Goal: Information Seeking & Learning: Understand process/instructions

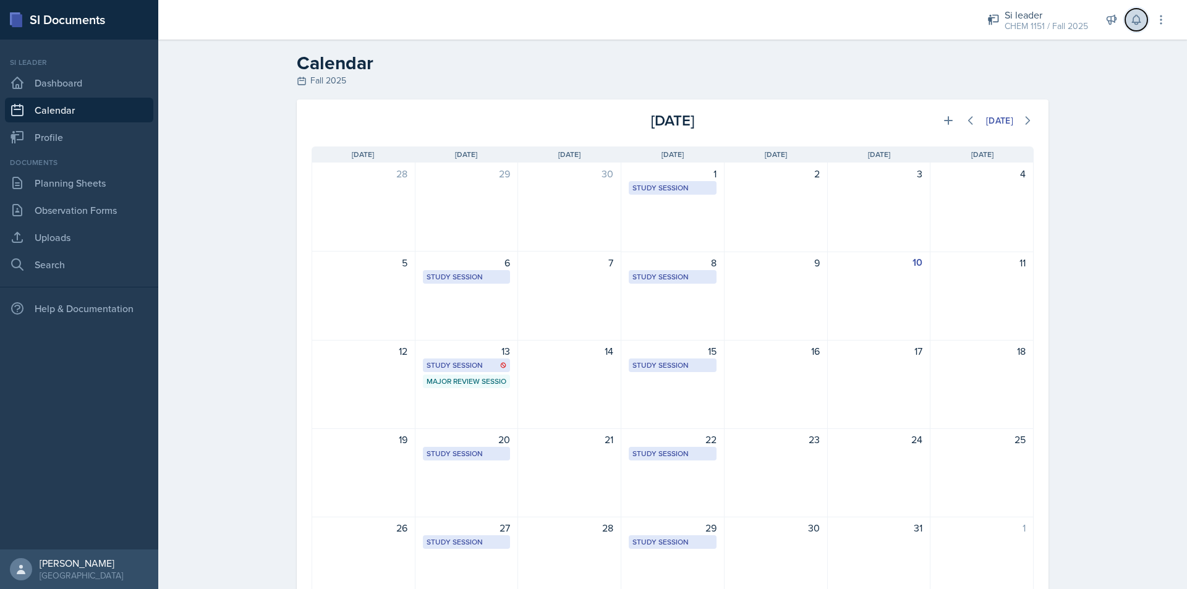
click at [1137, 21] on icon at bounding box center [1136, 20] width 12 height 12
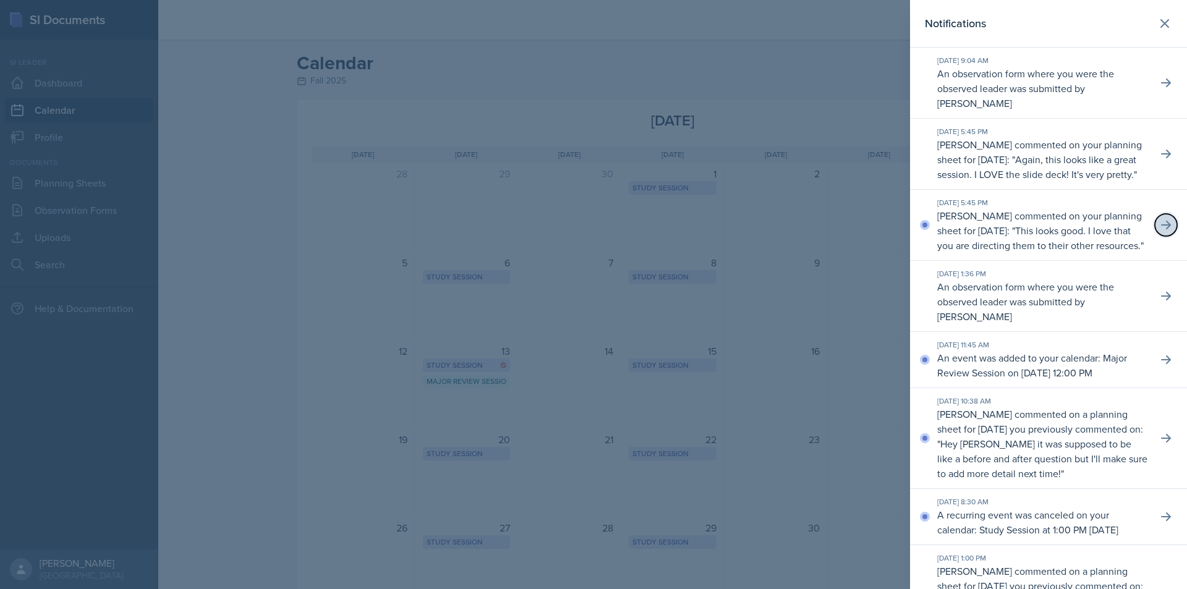
click at [1166, 236] on button at bounding box center [1165, 225] width 22 height 22
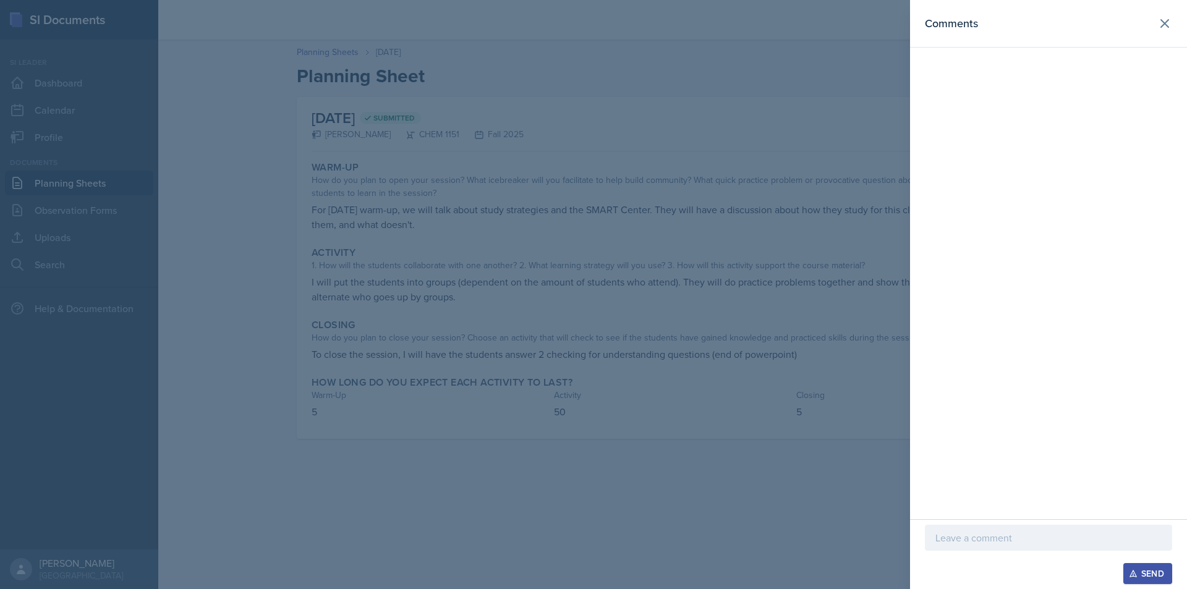
click at [779, 152] on div at bounding box center [593, 294] width 1187 height 589
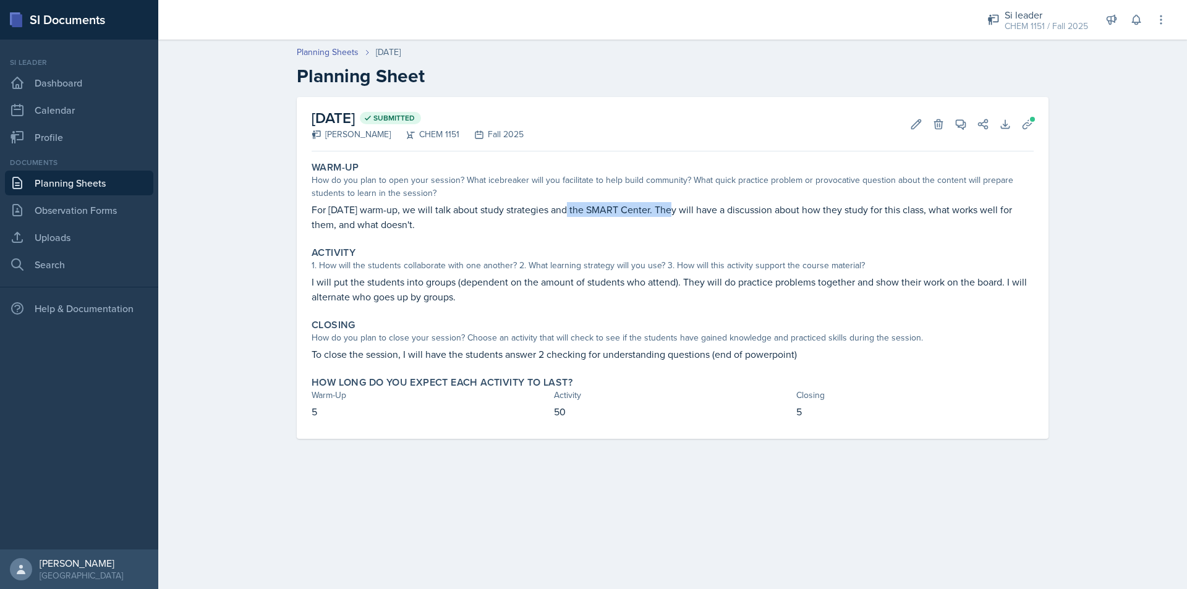
drag, startPoint x: 568, startPoint y: 203, endPoint x: 669, endPoint y: 203, distance: 101.4
click at [669, 203] on p "For [DATE] warm-up, we will talk about study strategies and the SMART Center. T…" at bounding box center [672, 217] width 722 height 30
drag, startPoint x: 689, startPoint y: 203, endPoint x: 769, endPoint y: 201, distance: 79.7
click at [769, 201] on div "Warm-Up How do you plan to open your session? What icebreaker will you facilita…" at bounding box center [673, 196] width 732 height 80
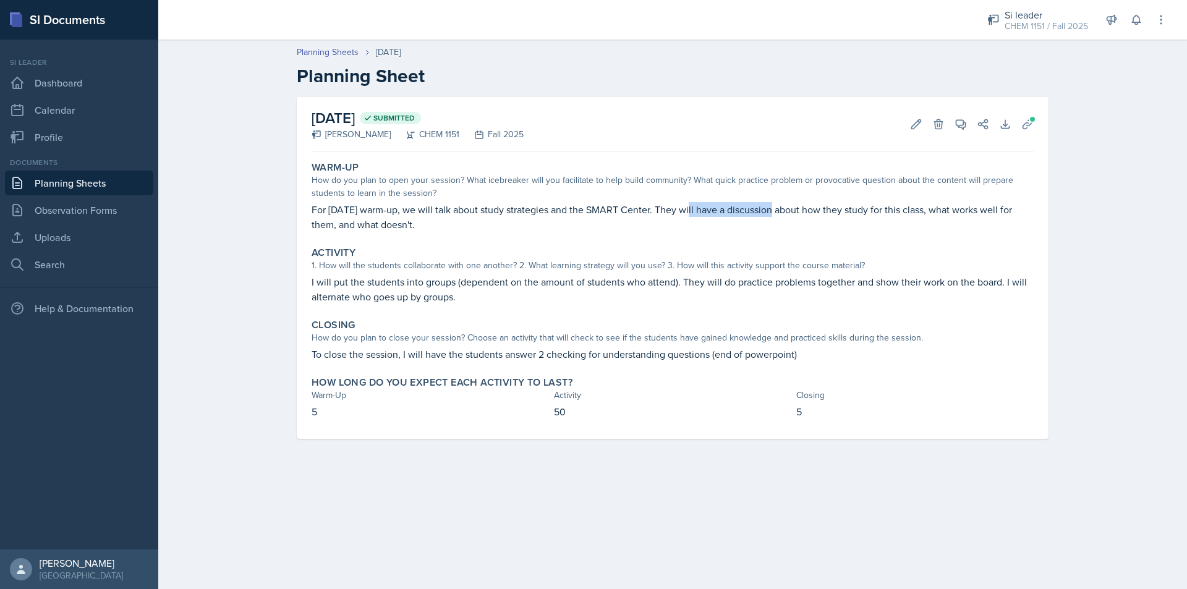
click at [769, 201] on div "Warm-Up How do you plan to open your session? What icebreaker will you facilita…" at bounding box center [673, 196] width 732 height 80
drag, startPoint x: 685, startPoint y: 197, endPoint x: 745, endPoint y: 197, distance: 59.9
click at [723, 197] on div "How do you plan to open your session? What icebreaker will you facilitate to he…" at bounding box center [672, 187] width 722 height 26
click at [750, 197] on div "How do you plan to open your session? What icebreaker will you facilitate to he…" at bounding box center [672, 187] width 722 height 26
drag, startPoint x: 552, startPoint y: 209, endPoint x: 638, endPoint y: 208, distance: 86.5
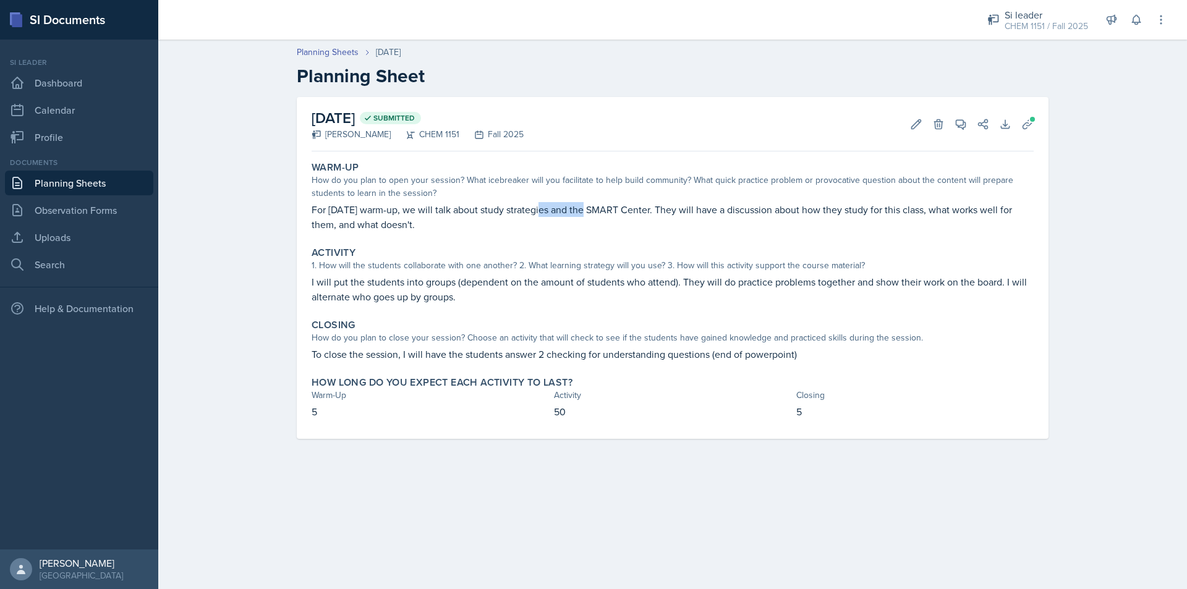
click at [589, 208] on p "For [DATE] warm-up, we will talk about study strategies and the SMART Center. T…" at bounding box center [672, 217] width 722 height 30
click at [640, 208] on p "For [DATE] warm-up, we will talk about study strategies and the SMART Center. T…" at bounding box center [672, 217] width 722 height 30
click at [758, 281] on p "I will put the students into groups (dependent on the amount of students who at…" at bounding box center [672, 289] width 722 height 30
drag, startPoint x: 745, startPoint y: 278, endPoint x: 798, endPoint y: 278, distance: 53.8
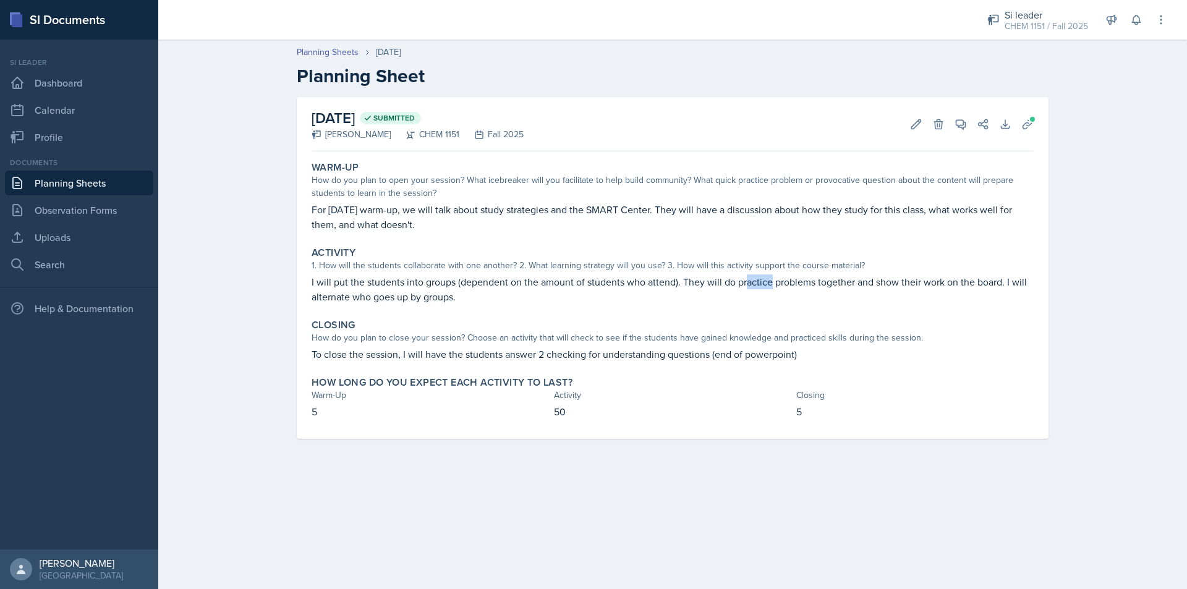
click at [779, 278] on p "I will put the students into groups (dependent on the amount of students who at…" at bounding box center [672, 289] width 722 height 30
click at [800, 278] on p "I will put the students into groups (dependent on the amount of students who at…" at bounding box center [672, 289] width 722 height 30
drag, startPoint x: 800, startPoint y: 278, endPoint x: 854, endPoint y: 278, distance: 54.4
click at [854, 278] on p "I will put the students into groups (dependent on the amount of students who at…" at bounding box center [672, 289] width 722 height 30
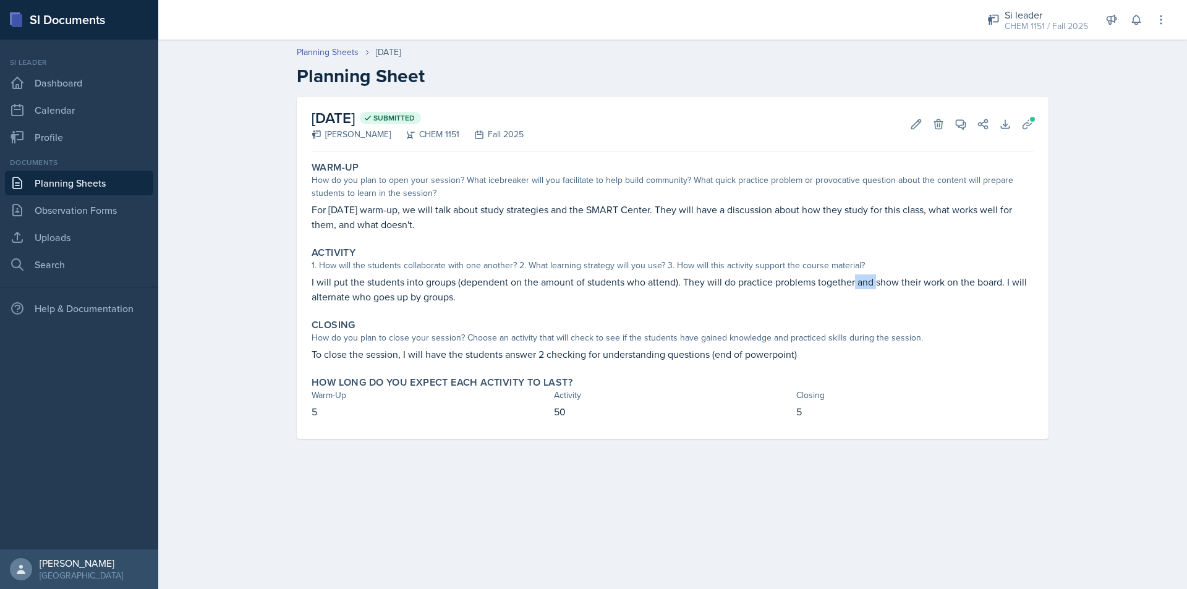
drag, startPoint x: 854, startPoint y: 278, endPoint x: 897, endPoint y: 282, distance: 43.5
click at [893, 282] on p "I will put the students into groups (dependent on the amount of students who at…" at bounding box center [672, 289] width 722 height 30
click at [900, 282] on p "I will put the students into groups (dependent on the amount of students who at…" at bounding box center [672, 289] width 722 height 30
drag, startPoint x: 889, startPoint y: 282, endPoint x: 918, endPoint y: 283, distance: 28.4
click at [917, 283] on p "I will put the students into groups (dependent on the amount of students who at…" at bounding box center [672, 289] width 722 height 30
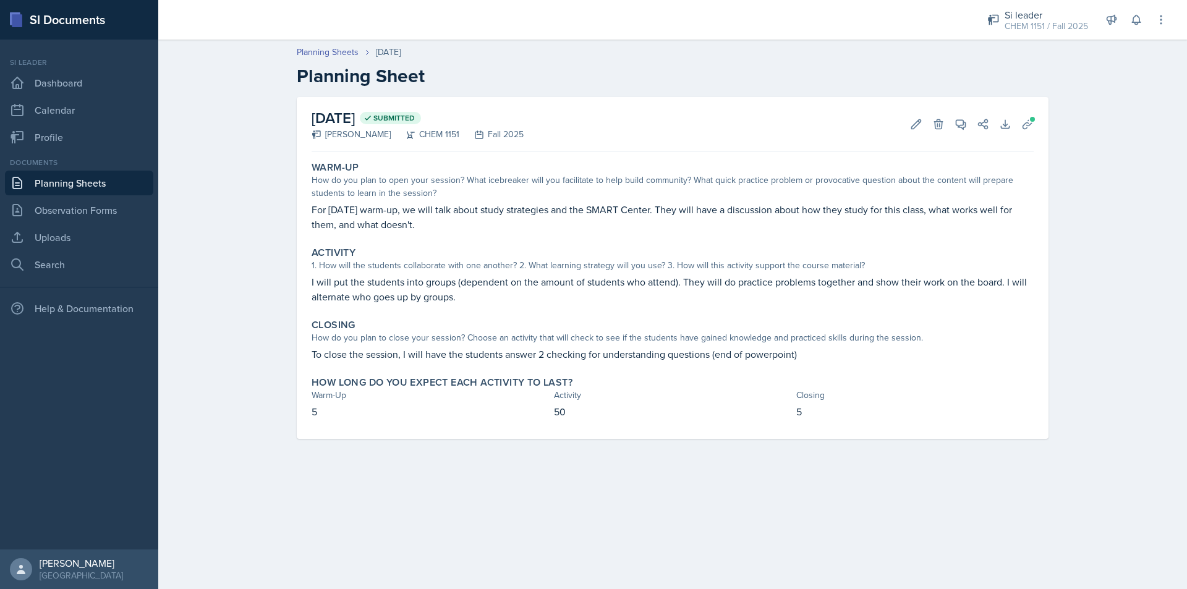
click at [920, 283] on p "I will put the students into groups (dependent on the amount of students who at…" at bounding box center [672, 289] width 722 height 30
drag, startPoint x: 397, startPoint y: 280, endPoint x: 422, endPoint y: 280, distance: 24.7
click at [421, 280] on p "I will put the students into groups (dependent on the amount of students who at…" at bounding box center [672, 289] width 722 height 30
click at [423, 280] on p "I will put the students into groups (dependent on the amount of students who at…" at bounding box center [672, 289] width 722 height 30
drag, startPoint x: 465, startPoint y: 284, endPoint x: 475, endPoint y: 285, distance: 9.3
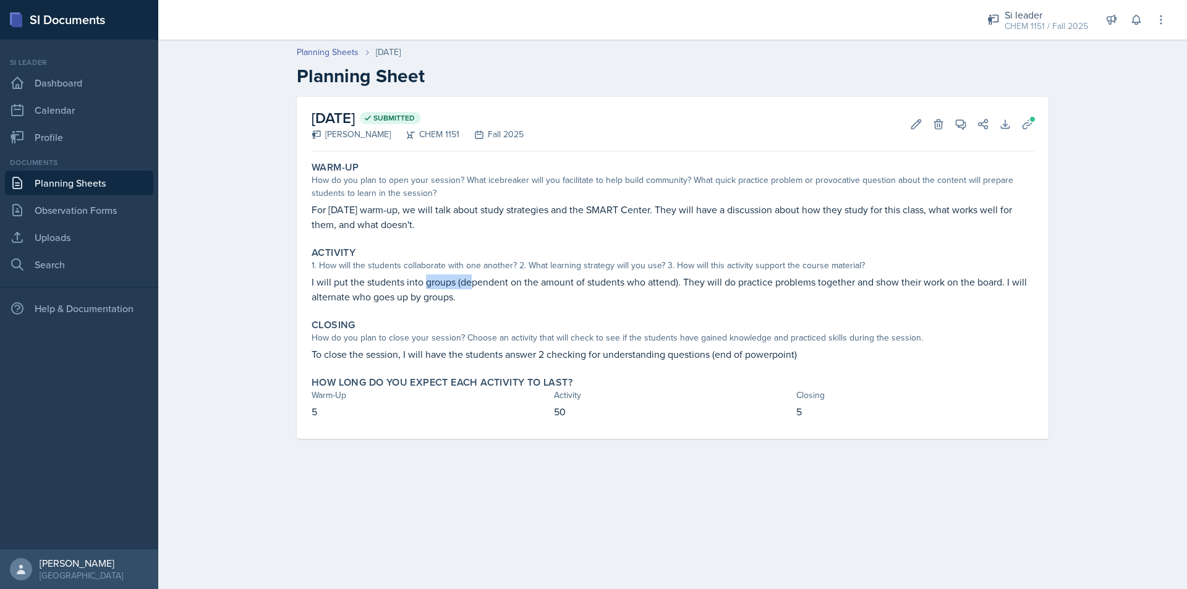
click at [473, 285] on p "I will put the students into groups (dependent on the amount of students who at…" at bounding box center [672, 289] width 722 height 30
click at [476, 285] on p "I will put the students into groups (dependent on the amount of students who at…" at bounding box center [672, 289] width 722 height 30
drag, startPoint x: 549, startPoint y: 352, endPoint x: 565, endPoint y: 354, distance: 16.2
click at [565, 354] on p "To close the session, I will have the students answer 2 checking for understand…" at bounding box center [672, 354] width 722 height 15
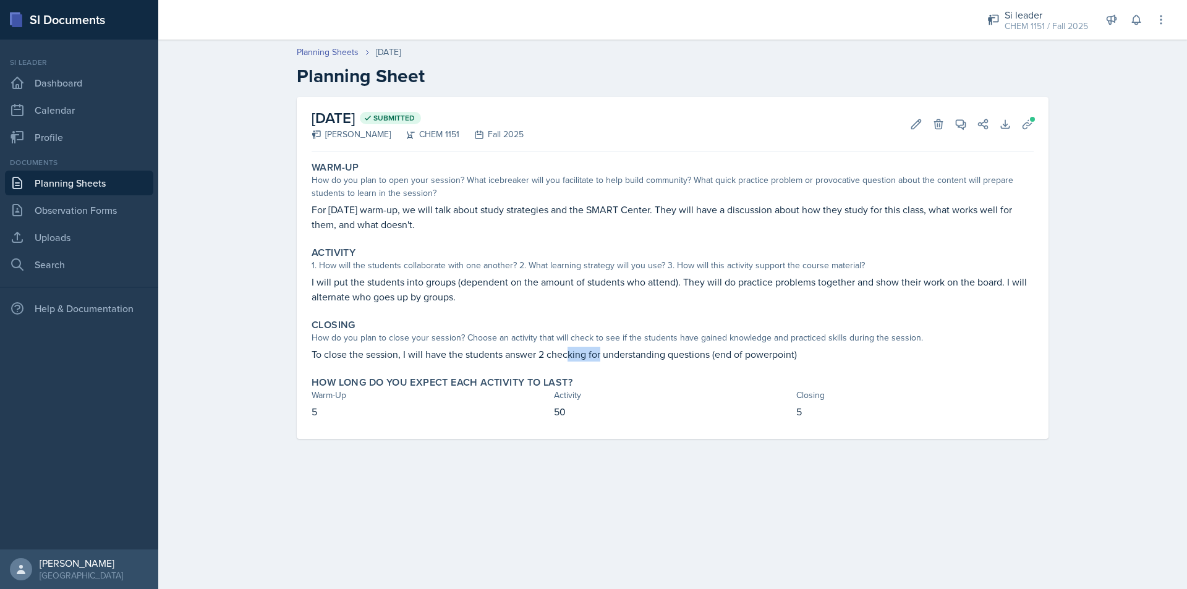
drag, startPoint x: 570, startPoint y: 354, endPoint x: 614, endPoint y: 354, distance: 43.9
click at [611, 354] on p "To close the session, I will have the students answer 2 checking for understand…" at bounding box center [672, 354] width 722 height 15
click at [616, 354] on p "To close the session, I will have the students answer 2 checking for understand…" at bounding box center [672, 354] width 722 height 15
drag, startPoint x: 582, startPoint y: 354, endPoint x: 603, endPoint y: 354, distance: 20.4
click at [603, 354] on p "To close the session, I will have the students answer 2 checking for understand…" at bounding box center [672, 354] width 722 height 15
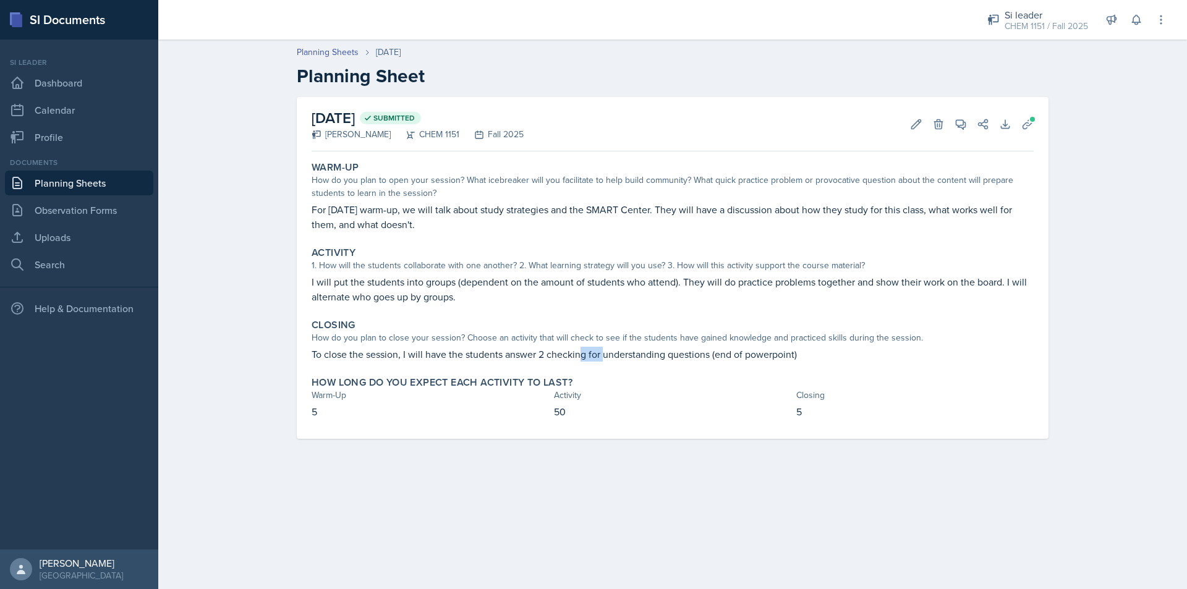
click at [603, 354] on p "To close the session, I will have the students answer 2 checking for understand…" at bounding box center [672, 354] width 722 height 15
drag, startPoint x: 603, startPoint y: 354, endPoint x: 651, endPoint y: 354, distance: 48.8
click at [650, 354] on p "To close the session, I will have the students answer 2 checking for understand…" at bounding box center [672, 354] width 722 height 15
click at [651, 354] on p "To close the session, I will have the students answer 2 checking for understand…" at bounding box center [672, 354] width 722 height 15
click at [650, 354] on p "To close the session, I will have the students answer 2 checking for understand…" at bounding box center [672, 354] width 722 height 15
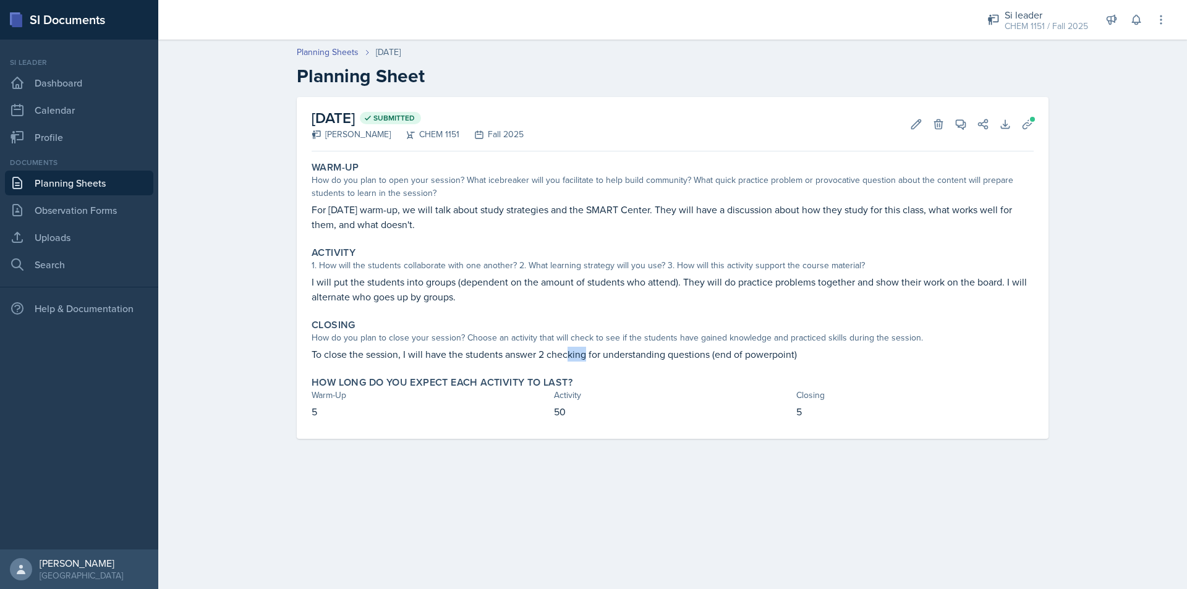
drag, startPoint x: 568, startPoint y: 352, endPoint x: 593, endPoint y: 352, distance: 24.7
click at [591, 352] on p "To close the session, I will have the students answer 2 checking for understand…" at bounding box center [672, 354] width 722 height 15
click at [593, 352] on p "To close the session, I will have the students answer 2 checking for understand…" at bounding box center [672, 354] width 722 height 15
drag, startPoint x: 564, startPoint y: 352, endPoint x: 583, endPoint y: 352, distance: 19.8
click at [583, 352] on p "To close the session, I will have the students answer 2 checking for understand…" at bounding box center [672, 354] width 722 height 15
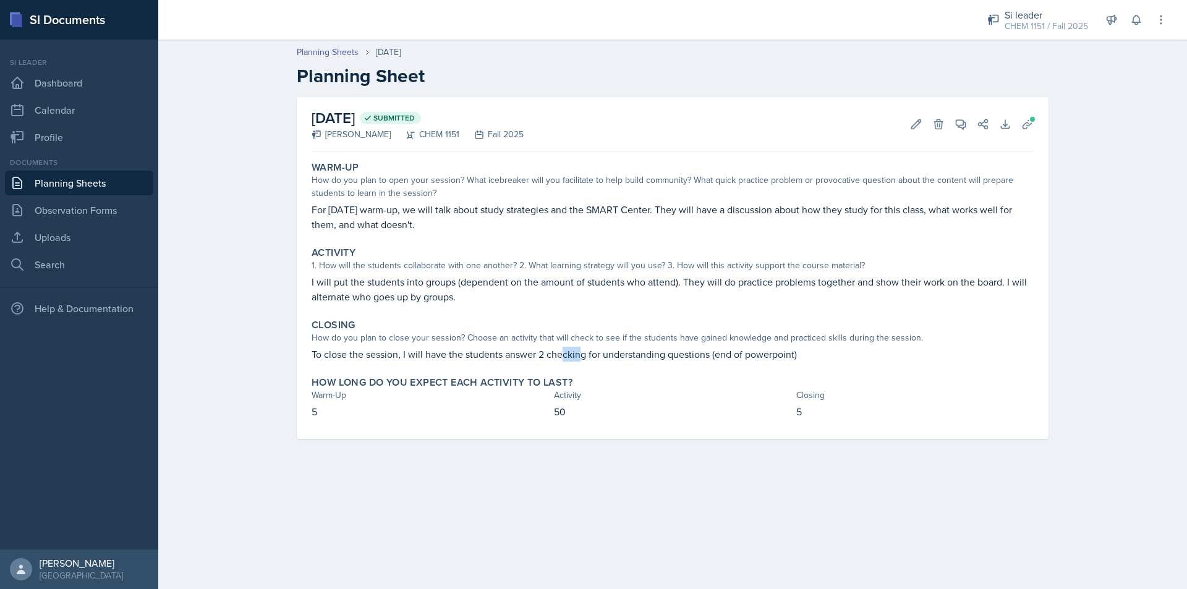
click at [583, 352] on p "To close the session, I will have the students answer 2 checking for understand…" at bounding box center [672, 354] width 722 height 15
drag, startPoint x: 573, startPoint y: 352, endPoint x: 608, endPoint y: 352, distance: 35.2
click at [608, 352] on p "To close the session, I will have the students answer 2 checking for understand…" at bounding box center [672, 354] width 722 height 15
drag, startPoint x: 559, startPoint y: 352, endPoint x: 782, endPoint y: 349, distance: 223.1
click at [782, 349] on p "To close the session, I will have the students answer 2 checking for understand…" at bounding box center [672, 354] width 722 height 15
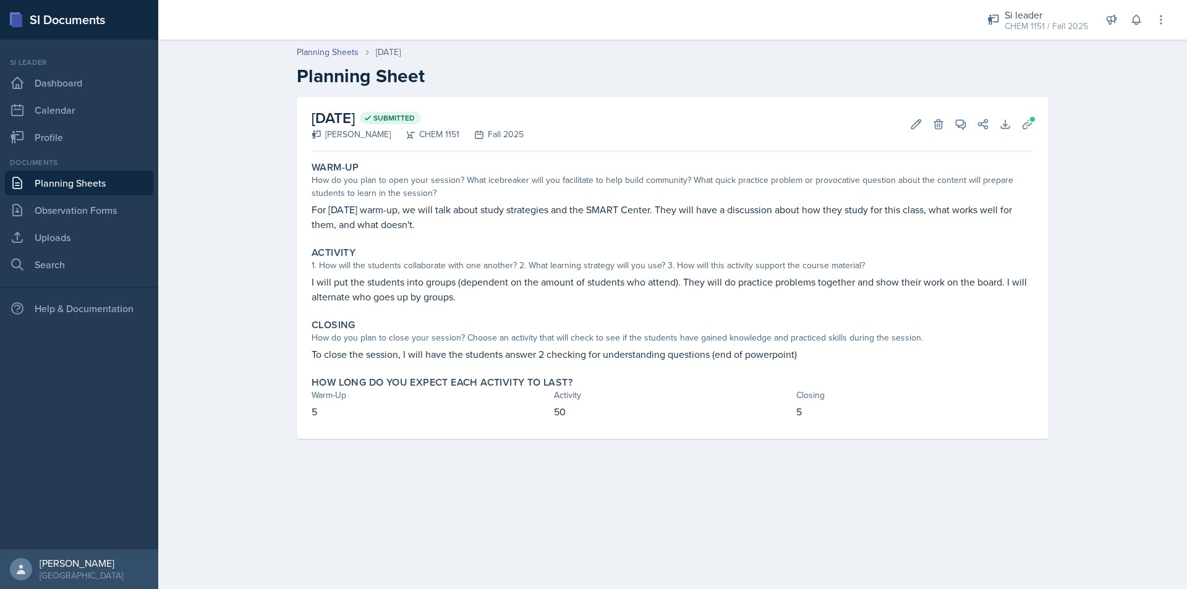
click at [800, 348] on p "To close the session, I will have the students answer 2 checking for understand…" at bounding box center [672, 354] width 722 height 15
drag, startPoint x: 788, startPoint y: 352, endPoint x: 882, endPoint y: 369, distance: 95.5
click at [882, 369] on div "Warm-Up How do you plan to open your session? What icebreaker will you facilita…" at bounding box center [672, 297] width 722 height 282
click at [858, 360] on p "To close the session, I will have the students answer 2 checking for understand…" at bounding box center [672, 354] width 722 height 15
click at [1038, 133] on div "[DATE] Submitted [PERSON_NAME] CHEM 1151 Fall 2025 Edit Delete View Comments Co…" at bounding box center [673, 268] width 752 height 342
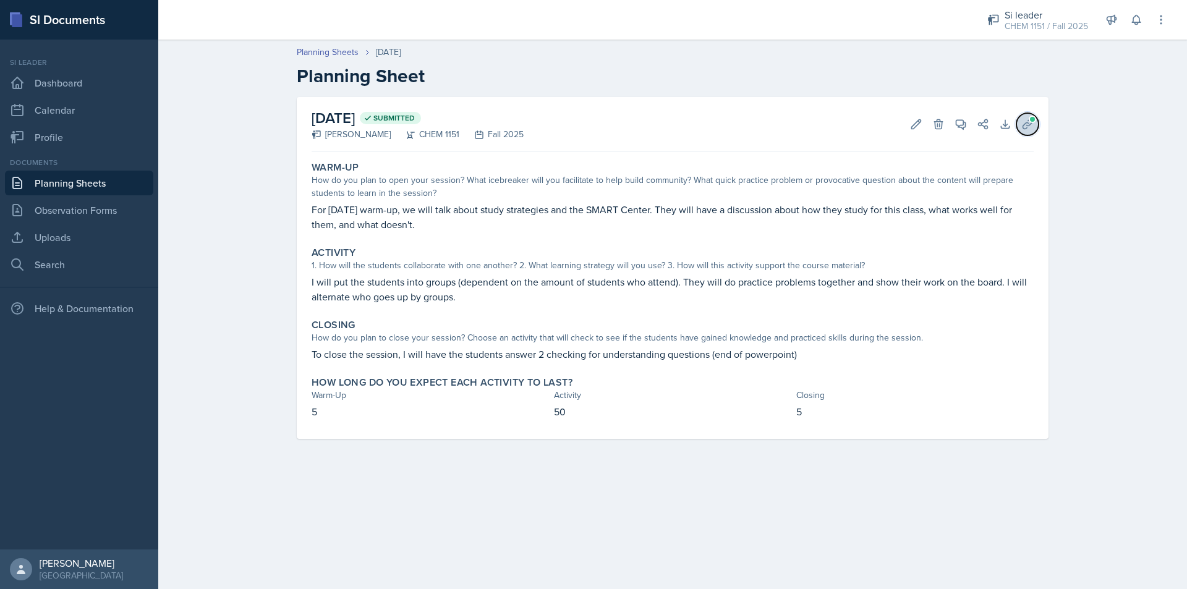
click at [1035, 130] on button "Uploads" at bounding box center [1027, 124] width 22 height 22
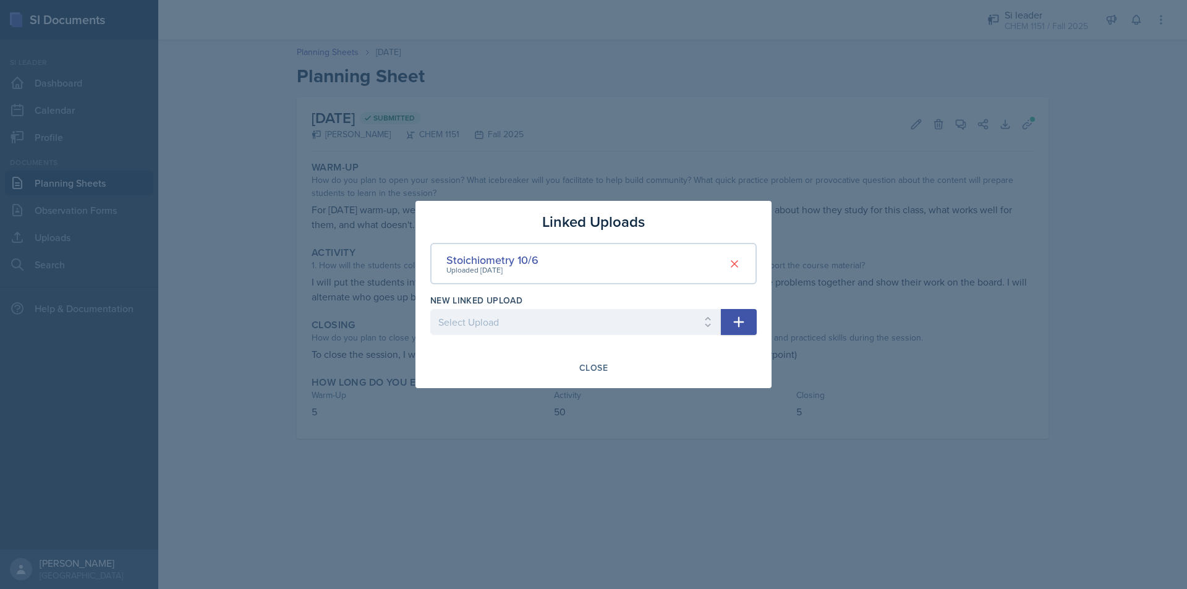
click at [856, 187] on div at bounding box center [593, 294] width 1187 height 589
